Goal: Check status

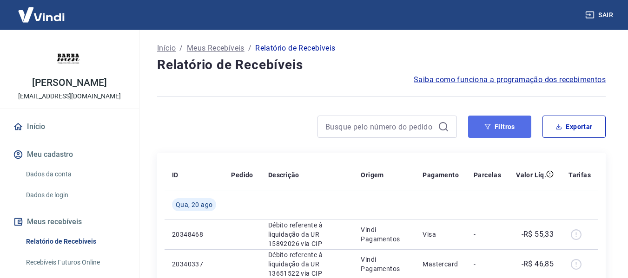
click at [494, 133] on button "Filtros" at bounding box center [499, 127] width 63 height 22
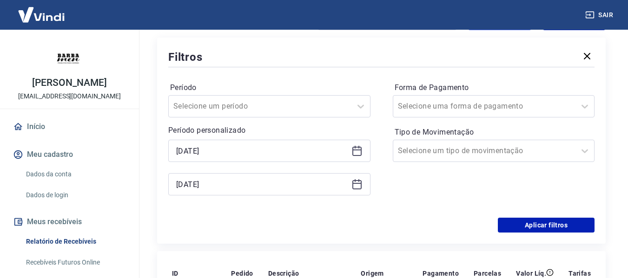
scroll to position [139, 0]
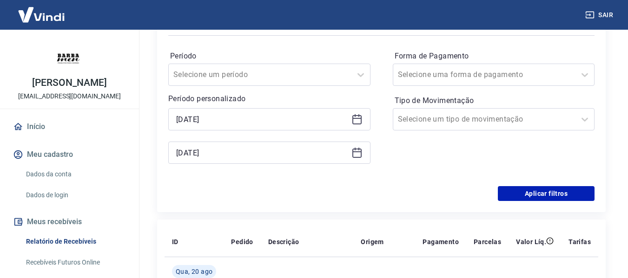
click at [360, 118] on icon at bounding box center [356, 118] width 9 height 1
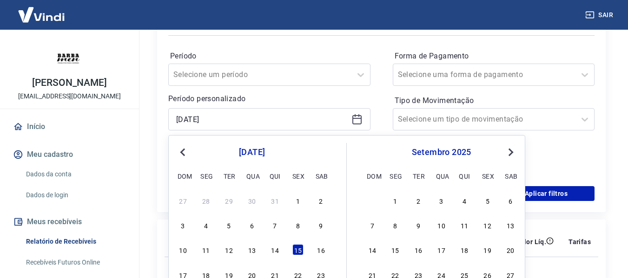
click at [510, 152] on span "Next Month" at bounding box center [510, 152] width 0 height 11
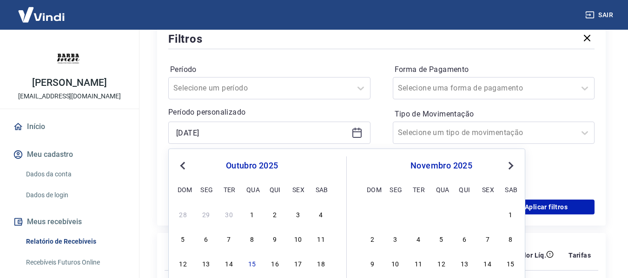
scroll to position [93, 0]
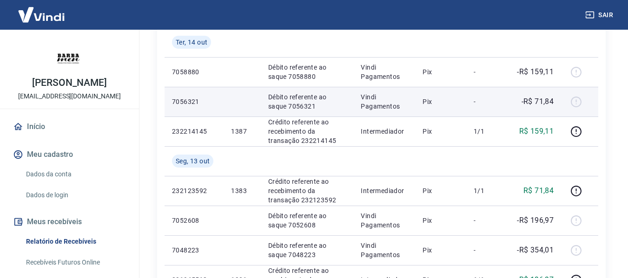
scroll to position [186, 0]
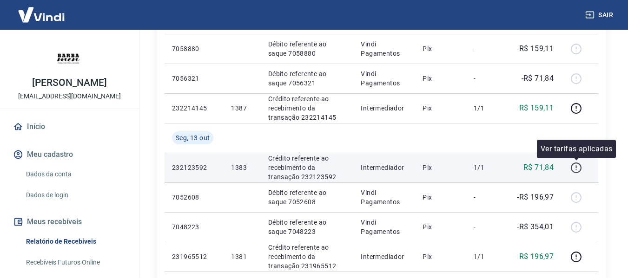
click at [575, 166] on icon "button" at bounding box center [576, 168] width 12 height 12
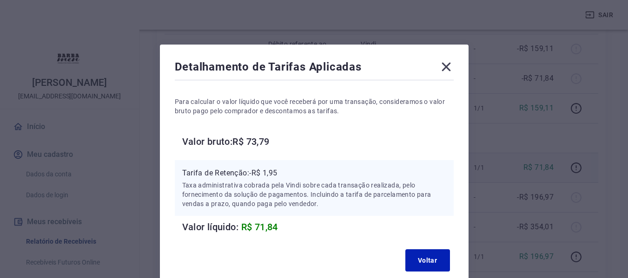
click at [445, 68] on icon at bounding box center [445, 67] width 9 height 9
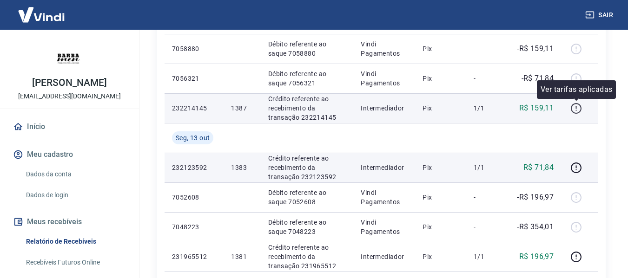
click at [576, 106] on icon "button" at bounding box center [575, 107] width 1 height 3
